Goal: Transaction & Acquisition: Download file/media

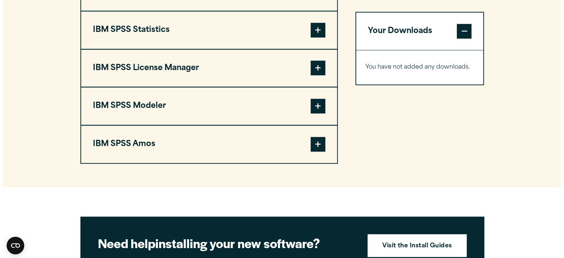
scroll to position [623, 0]
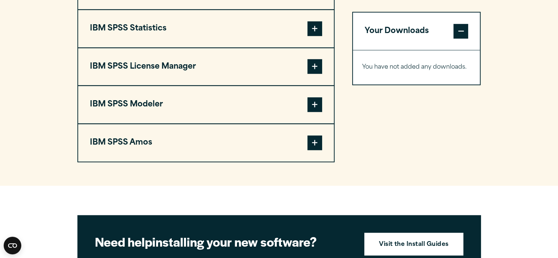
click at [314, 64] on span at bounding box center [315, 66] width 15 height 15
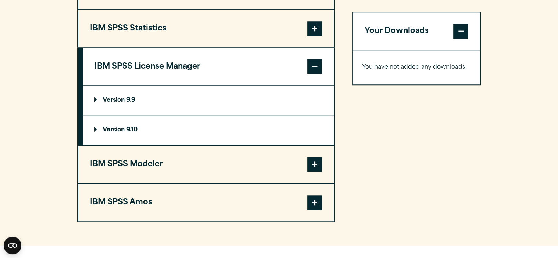
click at [316, 25] on span at bounding box center [315, 28] width 15 height 15
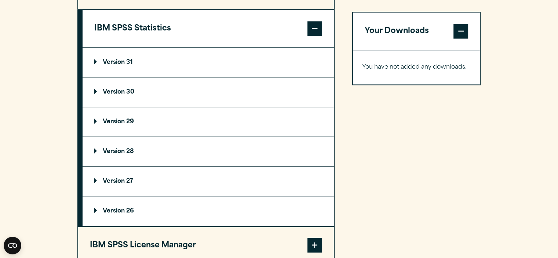
click at [114, 59] on p "Version 31" at bounding box center [113, 62] width 39 height 6
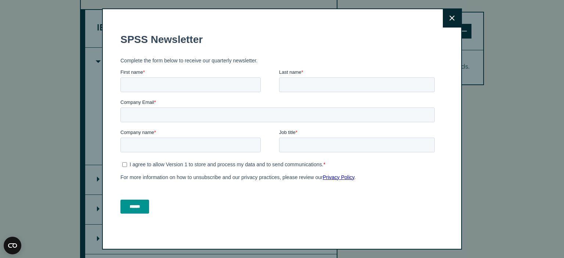
click at [446, 19] on button "Close" at bounding box center [452, 18] width 18 height 18
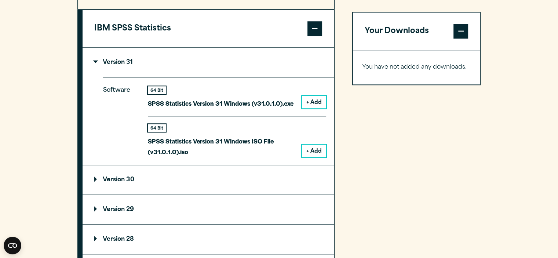
click at [315, 98] on button "+ Add" at bounding box center [314, 102] width 24 height 12
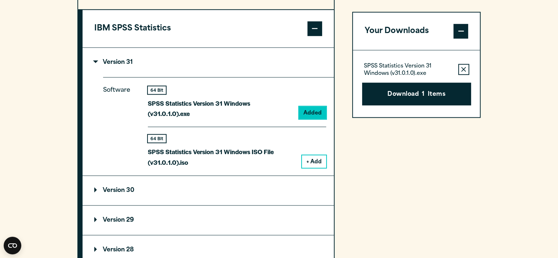
click at [313, 32] on span at bounding box center [315, 28] width 15 height 15
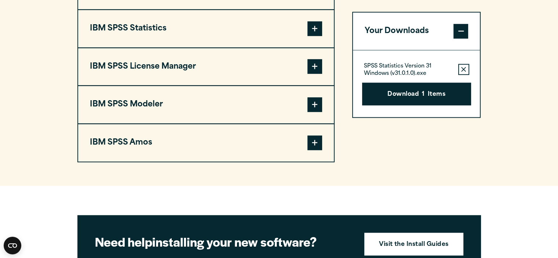
click at [313, 63] on span at bounding box center [315, 66] width 15 height 15
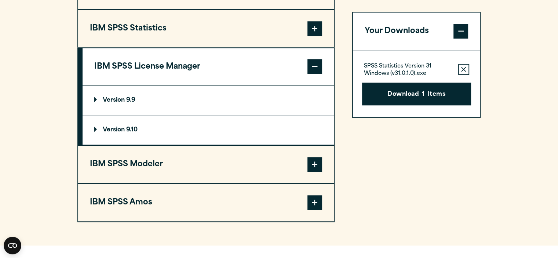
click at [95, 130] on p "Version 9.10" at bounding box center [115, 130] width 43 height 6
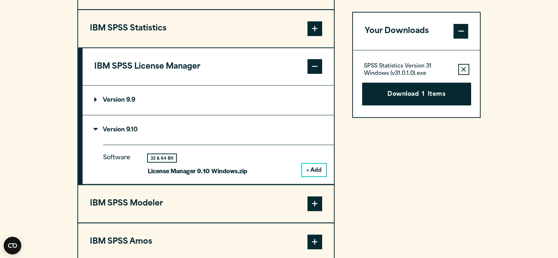
click at [315, 170] on button "+ Add" at bounding box center [314, 170] width 24 height 12
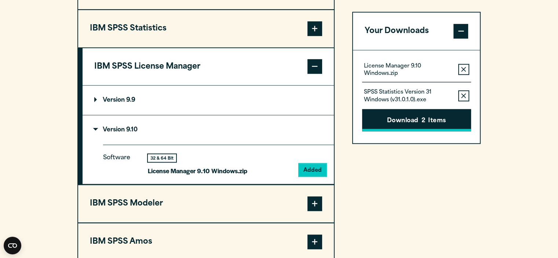
click at [418, 115] on button "Download 2 Items" at bounding box center [416, 120] width 109 height 23
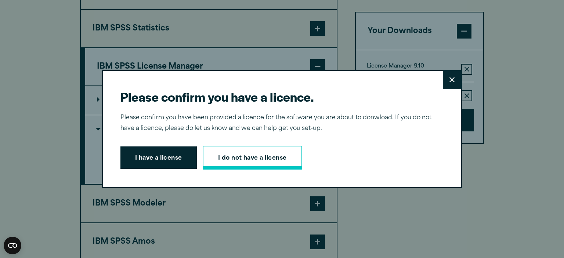
click at [229, 160] on link "I do not have a license" at bounding box center [252, 158] width 99 height 24
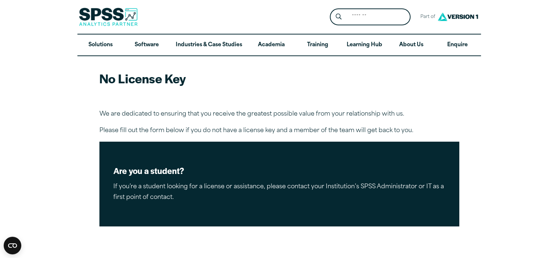
click at [286, 113] on p "We are dedicated to ensuring that you receive the greatest possible value from …" at bounding box center [279, 114] width 360 height 11
